Goal: Find specific page/section: Find specific page/section

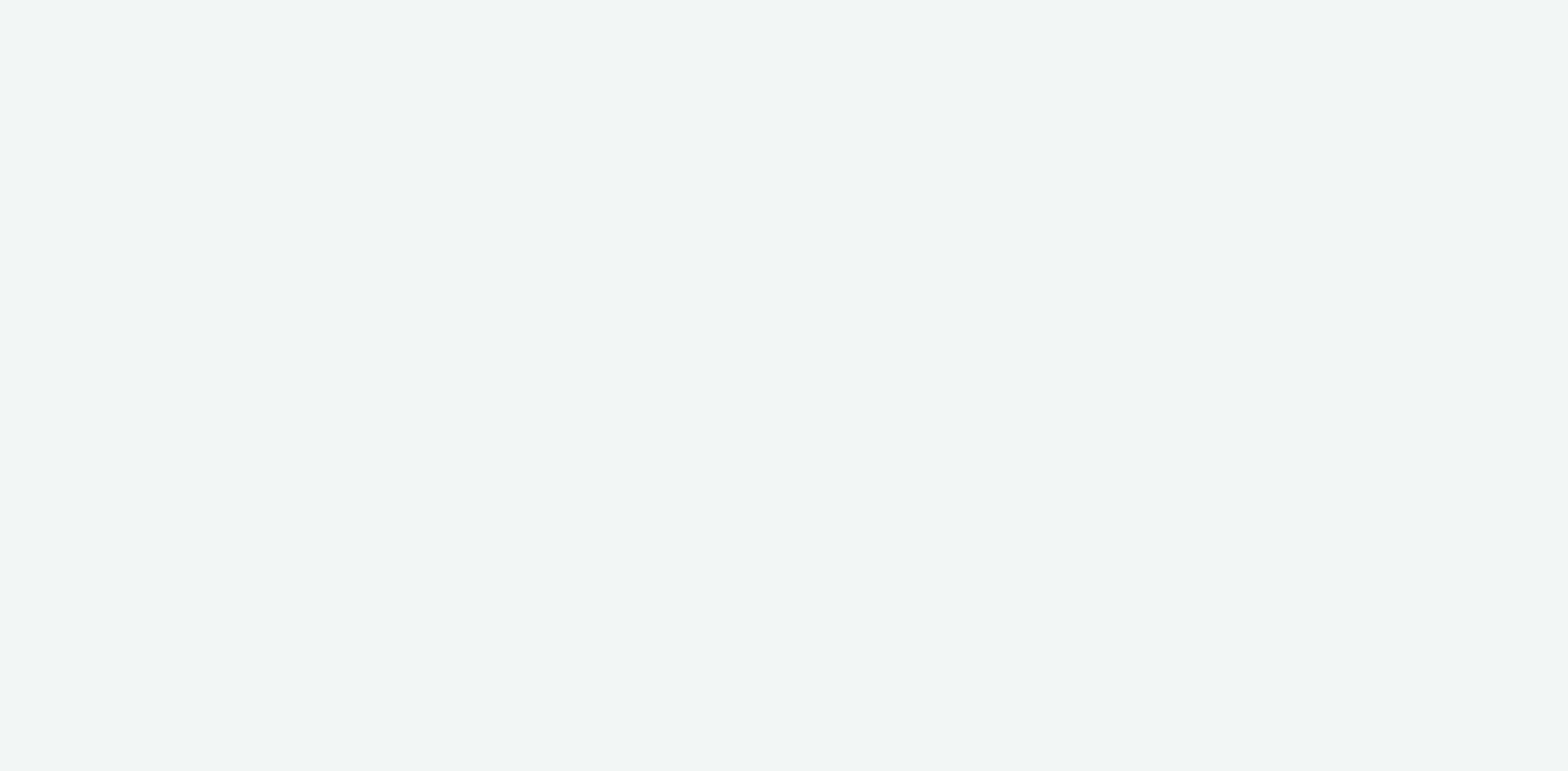
select select "477a3b36-533a-4ac9-a7e4-0187ed6babf6"
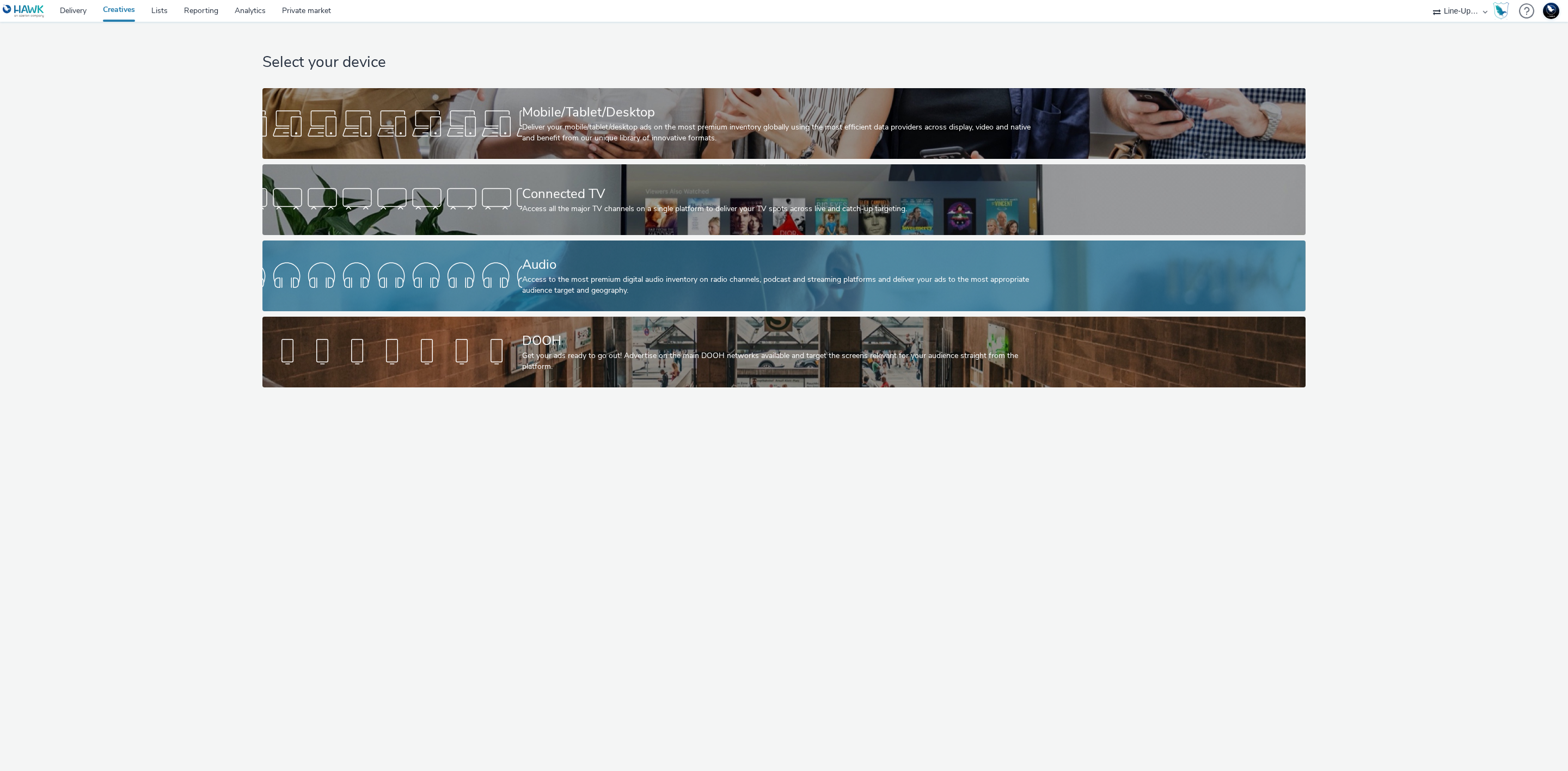
click at [509, 262] on div at bounding box center [392, 276] width 260 height 35
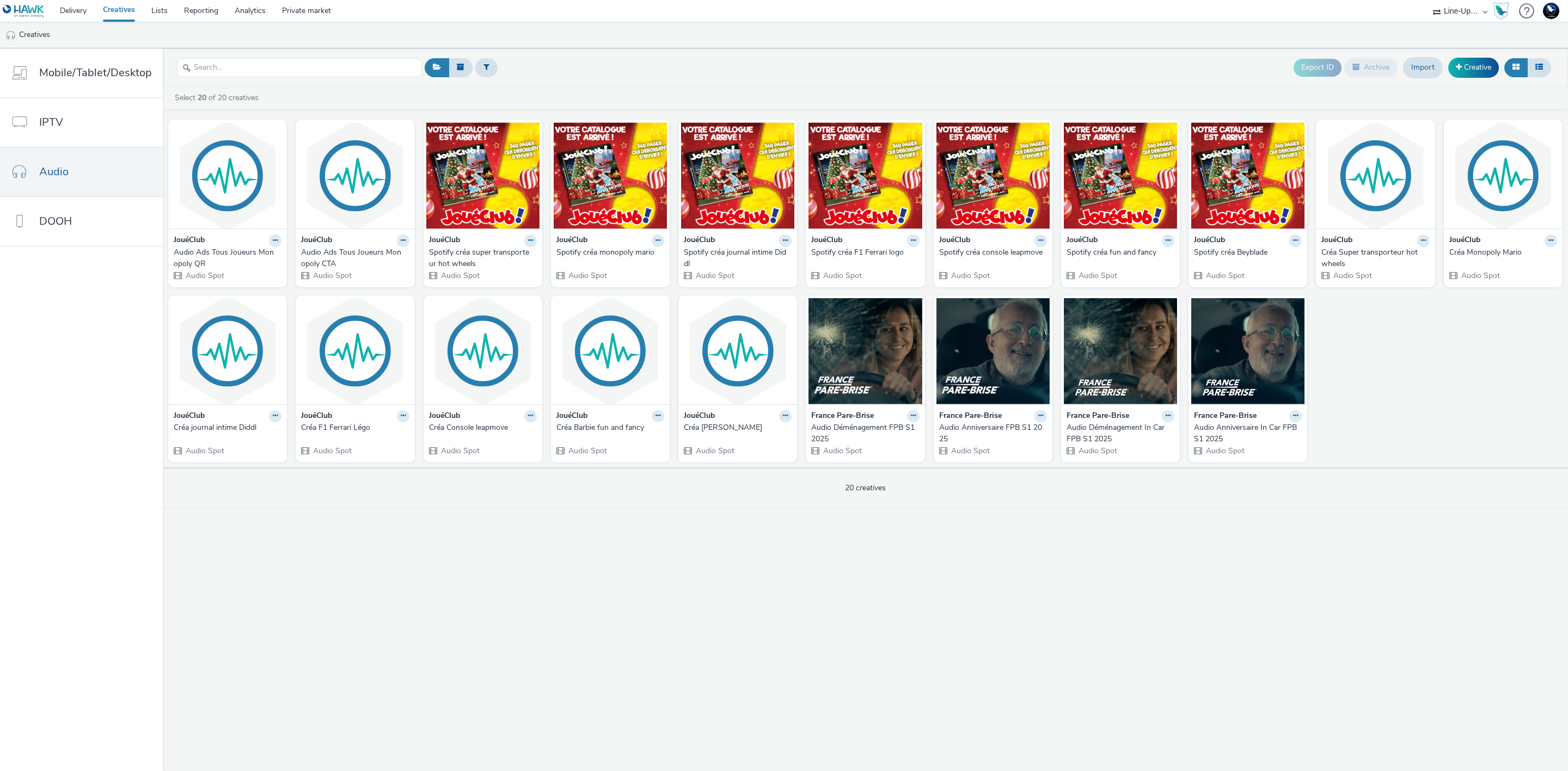
click at [451, 258] on div "Spotify créa super transporteur hot wheels" at bounding box center [481, 258] width 103 height 23
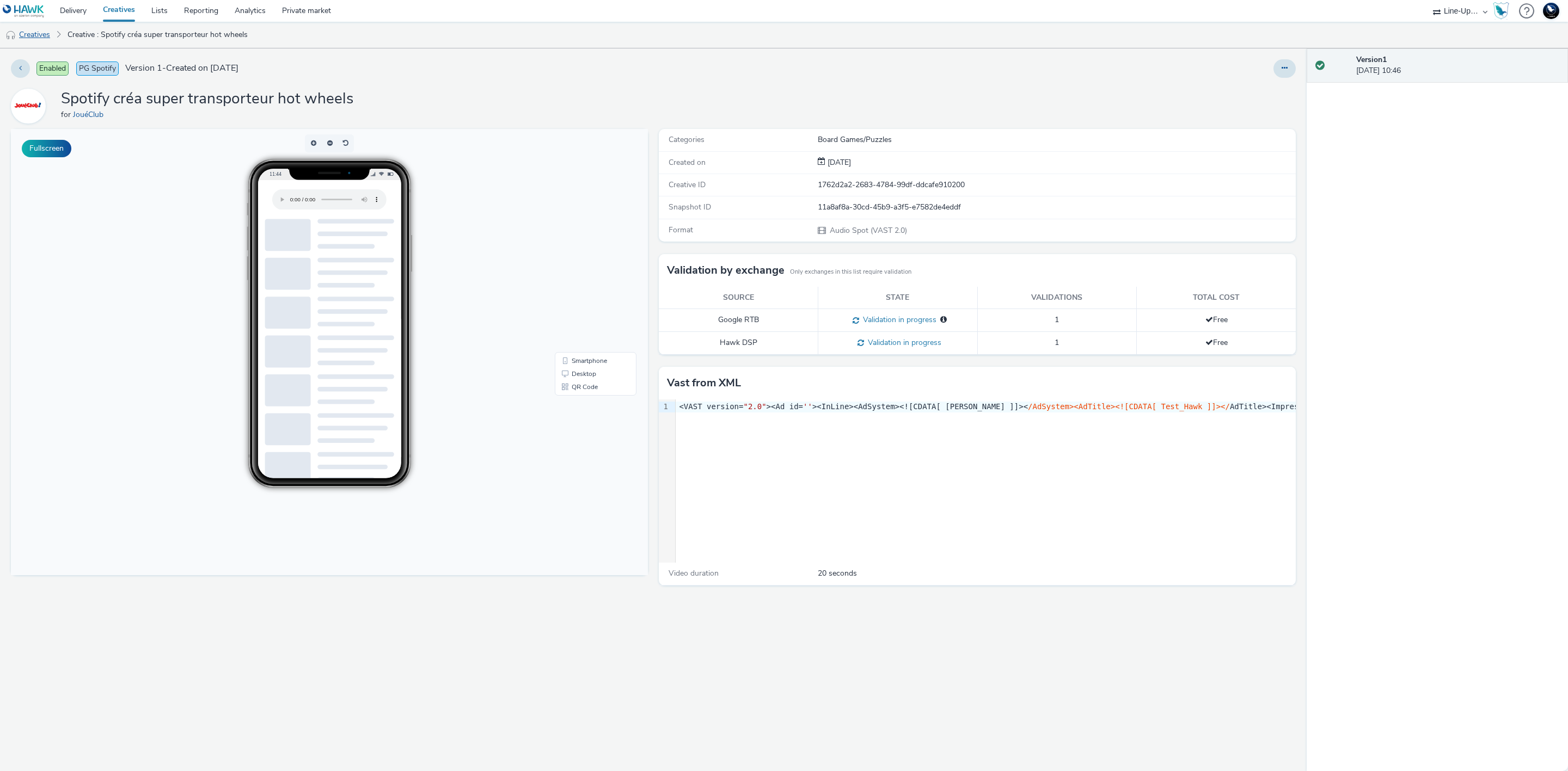
click at [49, 31] on link "Creatives" at bounding box center [27, 35] width 55 height 26
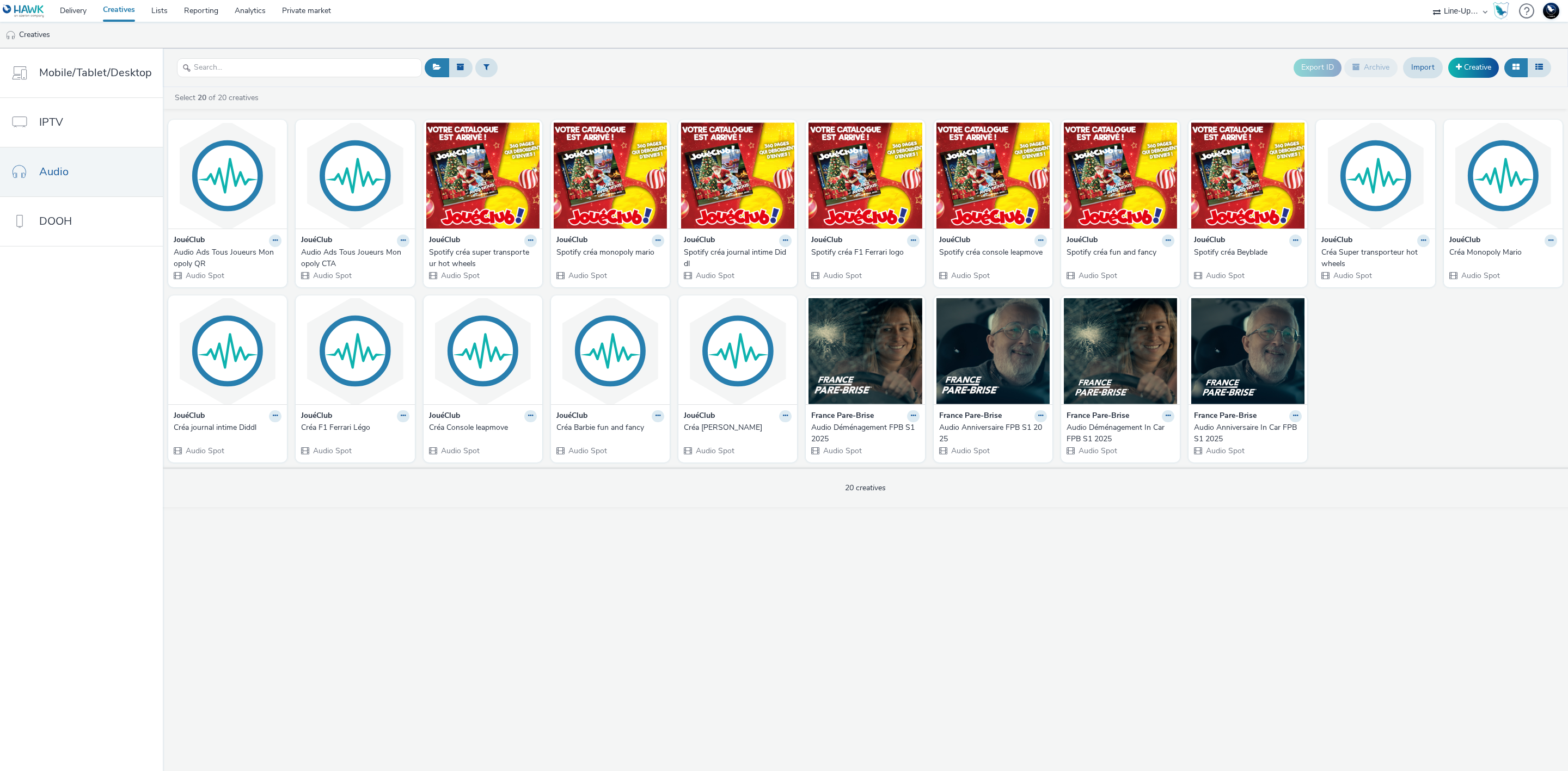
click at [466, 251] on div "Spotify créa super transporteur hot wheels" at bounding box center [481, 258] width 103 height 23
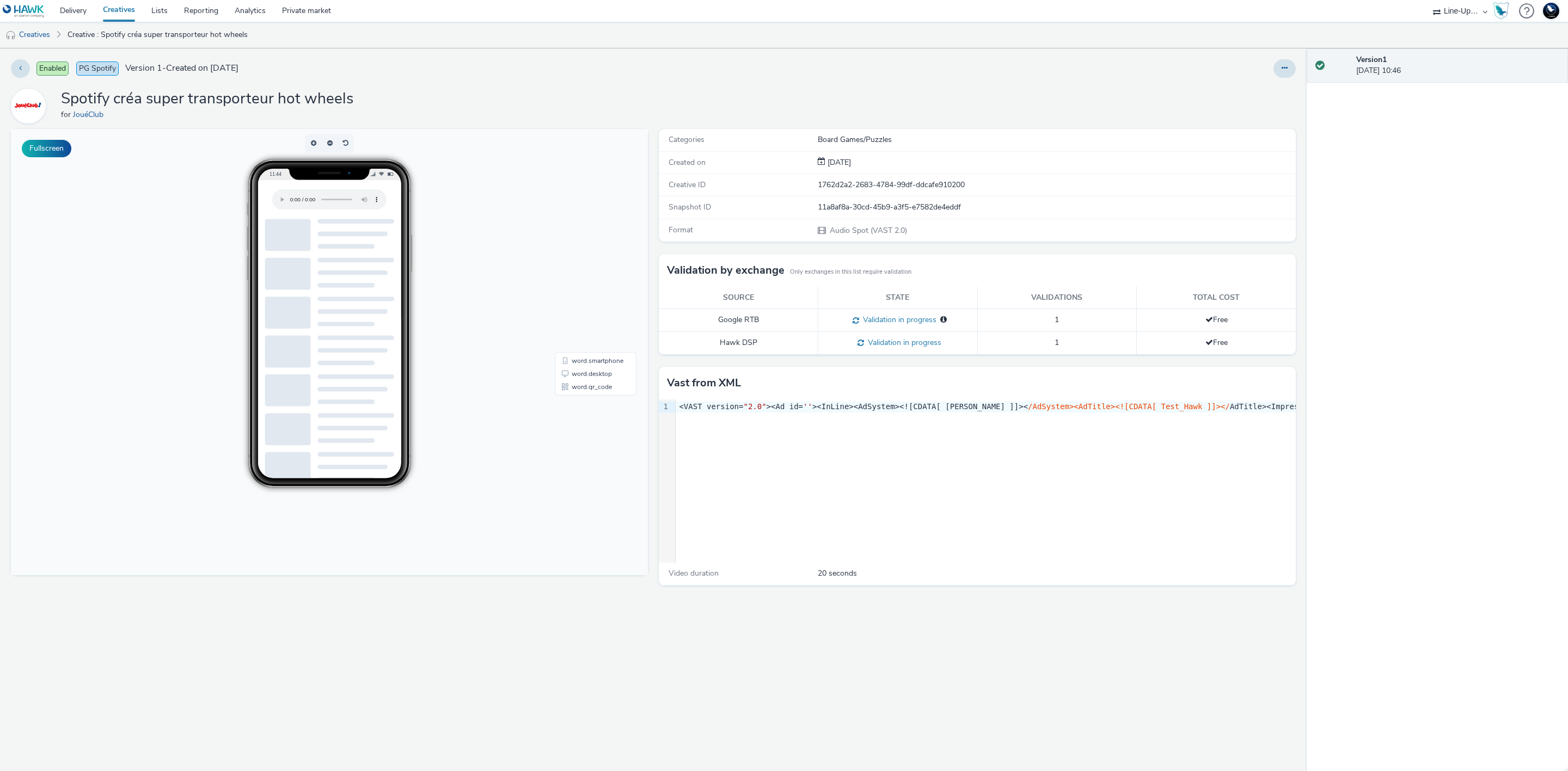
click at [59, 613] on div "Fullscreen" at bounding box center [332, 450] width 642 height 642
